Goal: Transaction & Acquisition: Purchase product/service

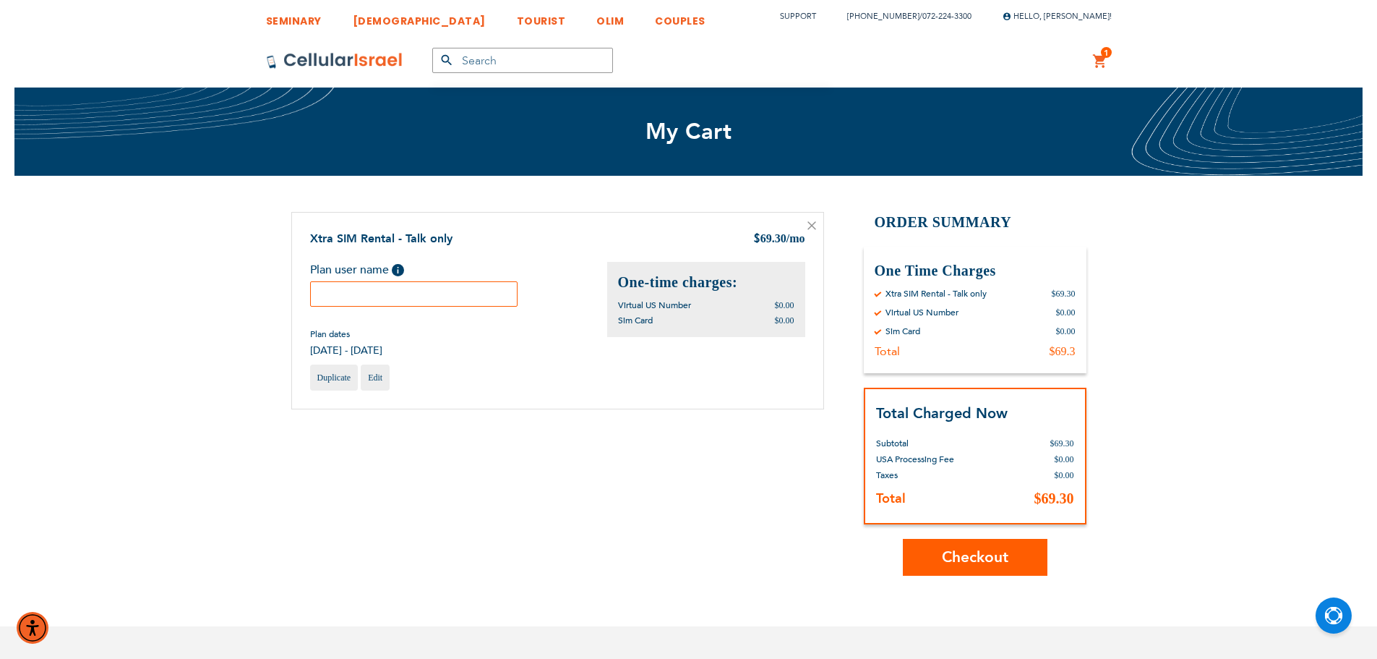
click at [412, 290] on input "text" at bounding box center [414, 293] width 208 height 25
paste input "[PERSON_NAME]"
type input "[PERSON_NAME]"
click at [989, 564] on span "Checkout" at bounding box center [975, 557] width 67 height 21
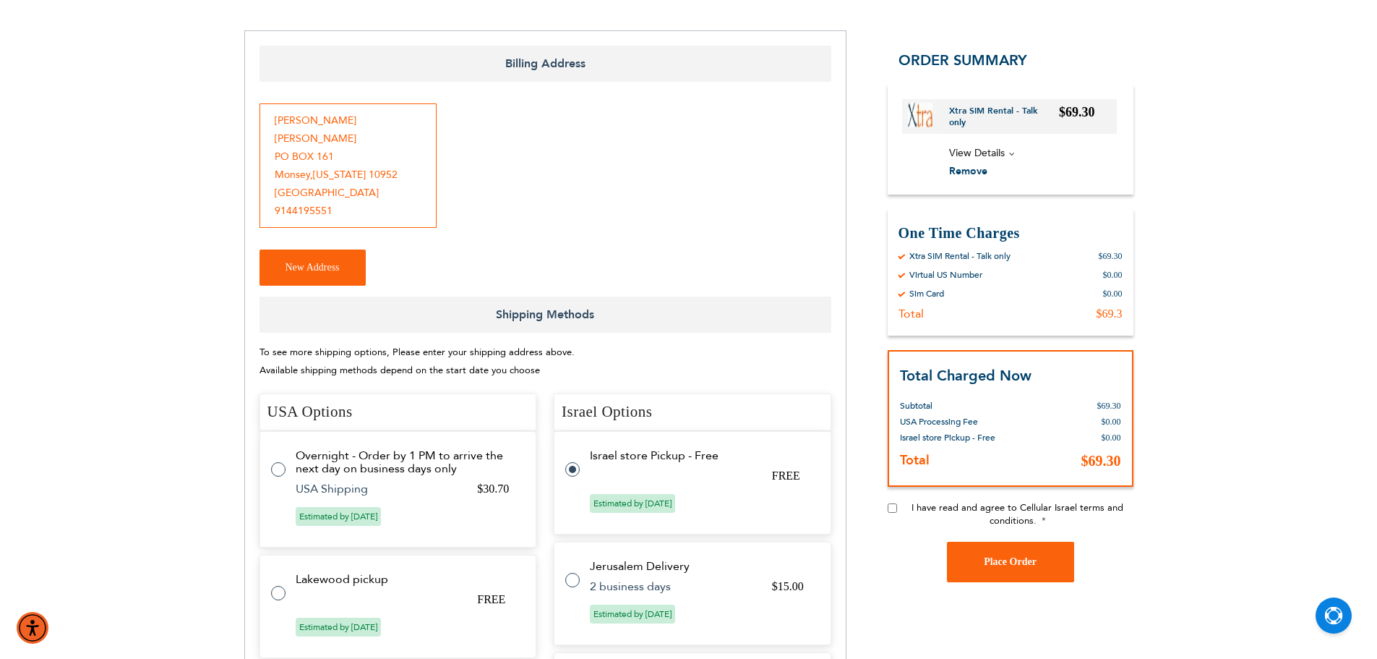
scroll to position [7, 0]
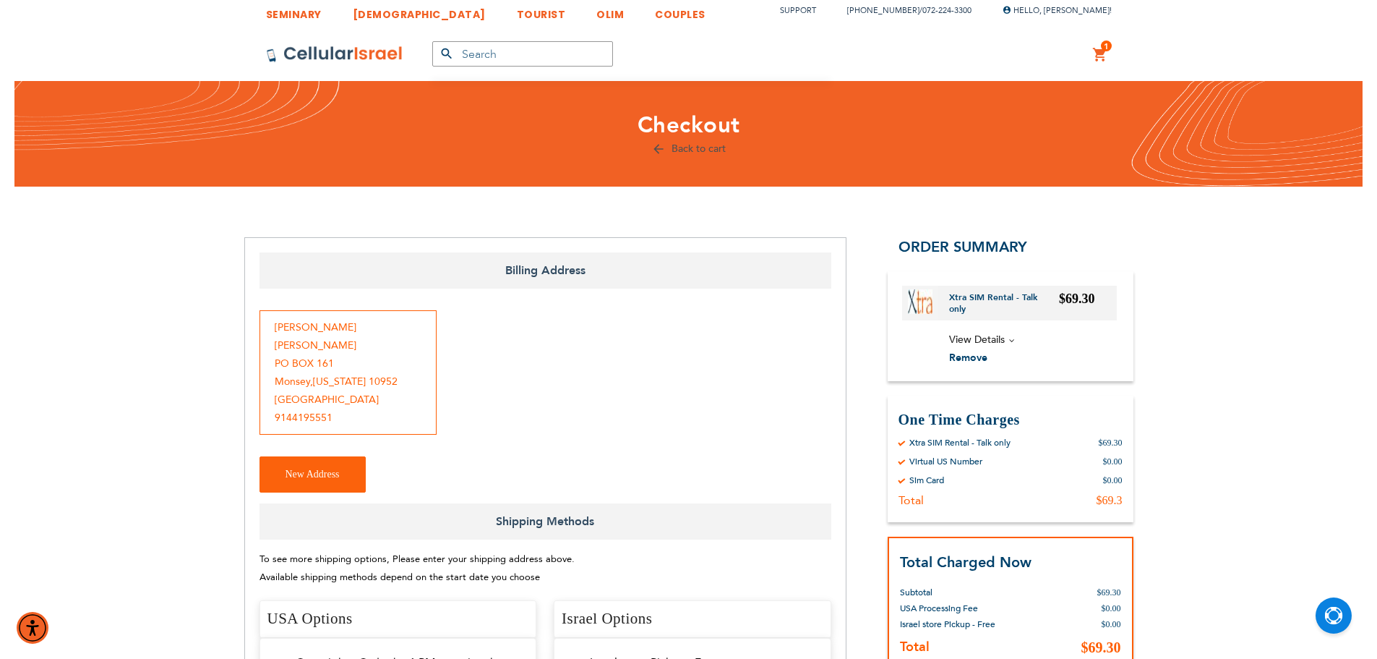
click at [1103, 56] on link "1 1 items My Cart" at bounding box center [1100, 54] width 16 height 17
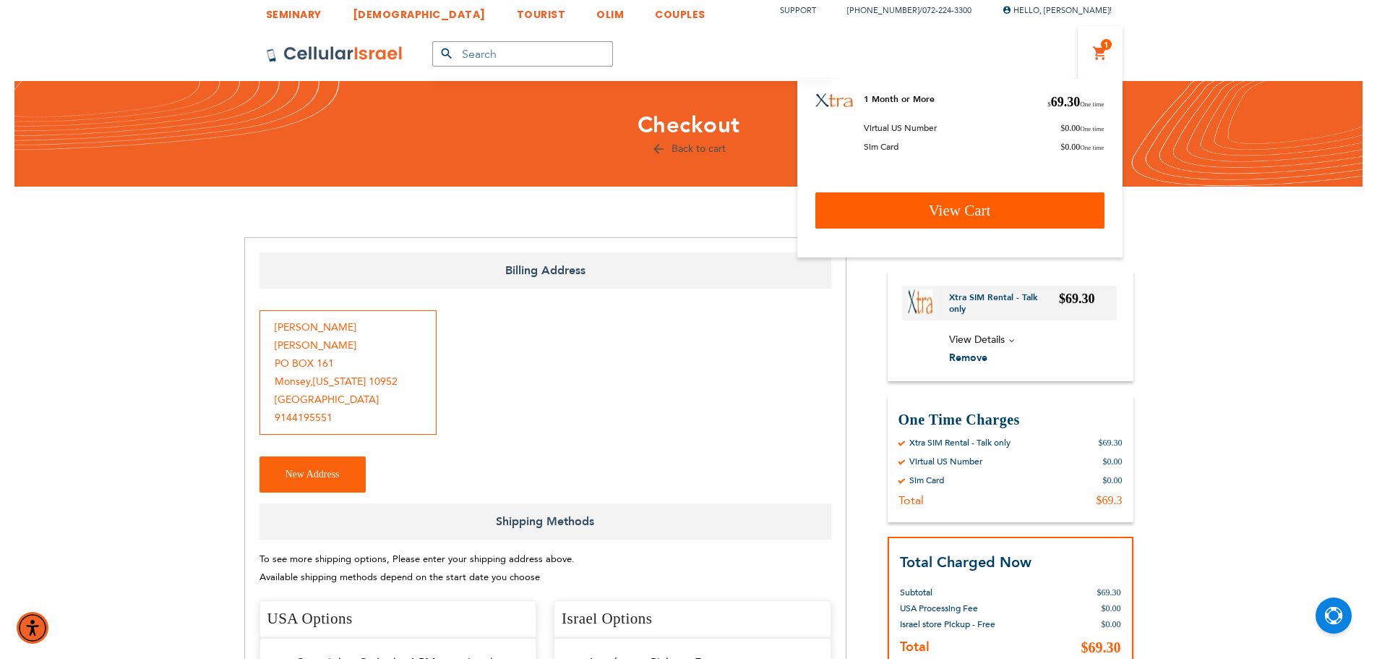
click at [957, 205] on span "View Cart" at bounding box center [960, 210] width 62 height 17
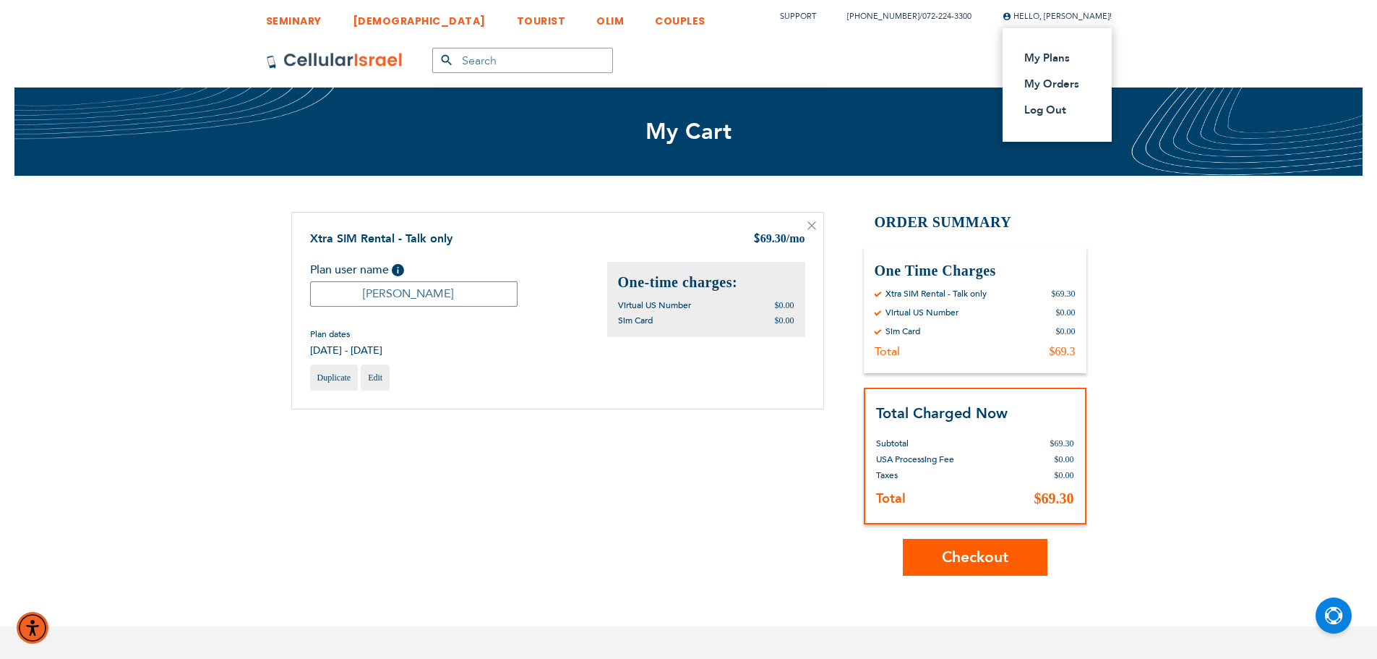
click at [1032, 102] on ul "My Plans My Orders Log Out" at bounding box center [1052, 85] width 57 height 70
click at [1032, 118] on ul "My Plans My Orders Log Out" at bounding box center [1052, 85] width 57 height 70
drag, startPoint x: 1030, startPoint y: 111, endPoint x: 1027, endPoint y: 476, distance: 365.1
click at [1030, 111] on link "Log Out" at bounding box center [1052, 110] width 57 height 14
